Goal: Check status

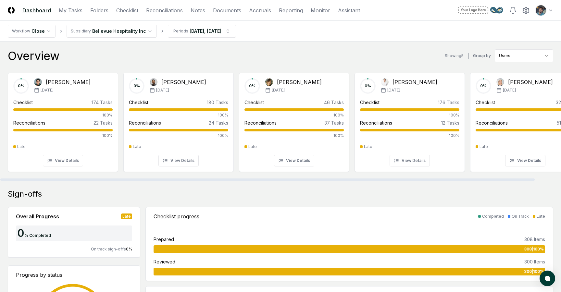
click at [146, 70] on link "0 % [PERSON_NAME] [DATE] Checklist 180 Tasks 100% Reconciliations 24 Tasks 100%…" at bounding box center [178, 119] width 110 height 104
click at [313, 12] on link "Monitor" at bounding box center [319, 10] width 19 height 8
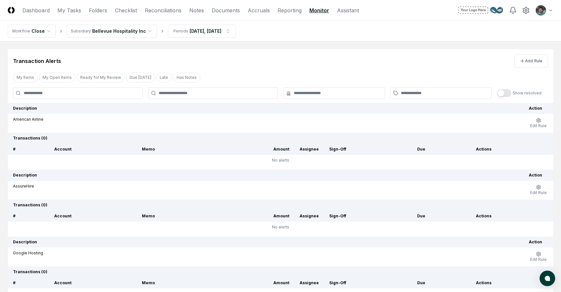
click at [273, 51] on div "Transaction Alerts Add Rule" at bounding box center [280, 58] width 545 height 18
drag, startPoint x: 268, startPoint y: 45, endPoint x: 267, endPoint y: 50, distance: 5.0
click at [267, 50] on main "Transaction Alerts Add Rule My Items My Open Items Ready for My Review Due [DAT…" at bounding box center [280, 175] width 561 height 266
click at [264, 48] on main "Transaction Alerts Add Rule My Items My Open Items Ready for My Review Due [DAT…" at bounding box center [280, 175] width 561 height 266
drag, startPoint x: 262, startPoint y: 47, endPoint x: 262, endPoint y: 51, distance: 4.6
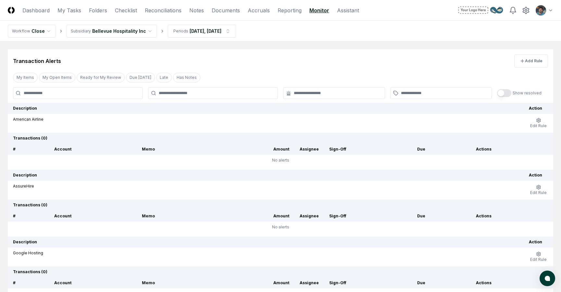
click at [262, 51] on main "Transaction Alerts Add Rule My Items My Open Items Ready for My Review Due [DAT…" at bounding box center [280, 175] width 561 height 266
drag, startPoint x: 235, startPoint y: 46, endPoint x: 240, endPoint y: 49, distance: 5.8
click at [240, 49] on main "Transaction Alerts Add Rule My Items My Open Items Ready for My Review Due [DAT…" at bounding box center [280, 175] width 561 height 266
click at [167, 59] on div "Transaction Alerts Add Rule" at bounding box center [280, 58] width 545 height 18
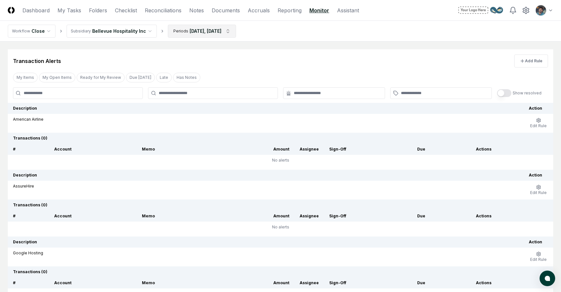
click at [191, 31] on html "CloseCore Dashboard My Tasks Folders Checklist Reconciliations Notes Documents …" at bounding box center [280, 173] width 561 height 346
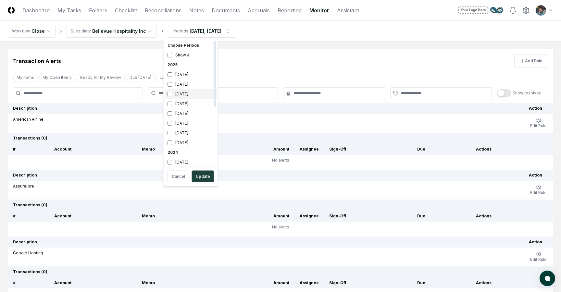
click at [169, 97] on div "[DATE]" at bounding box center [191, 94] width 52 height 10
click at [207, 176] on button "Update" at bounding box center [203, 177] width 22 height 12
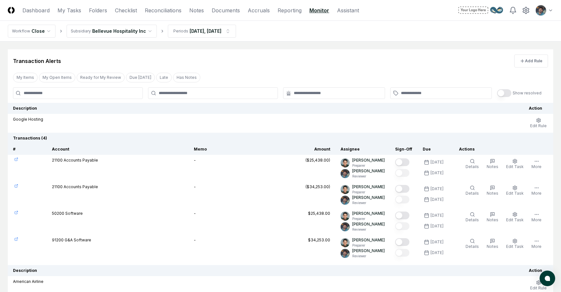
click at [16, 161] on td at bounding box center [27, 168] width 39 height 27
click at [16, 160] on icon at bounding box center [16, 159] width 4 height 4
drag, startPoint x: 67, startPoint y: 186, endPoint x: 92, endPoint y: 186, distance: 25.0
click at [92, 186] on td "21100 Accounts Payable" at bounding box center [118, 194] width 142 height 27
click at [330, 188] on div "($34,253.00)" at bounding box center [317, 187] width 25 height 6
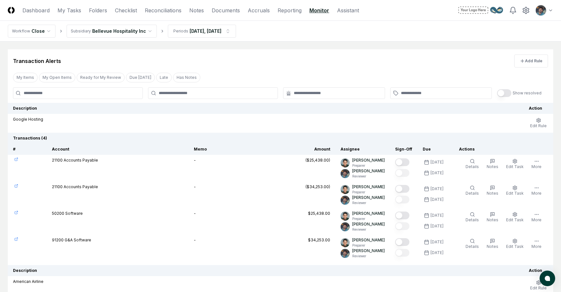
click at [330, 215] on div "$25,438.00" at bounding box center [319, 214] width 22 height 6
click at [532, 159] on button "More" at bounding box center [536, 164] width 13 height 14
click at [306, 128] on td "Google Hosting" at bounding box center [265, 123] width 515 height 19
